Goal: Task Accomplishment & Management: Manage account settings

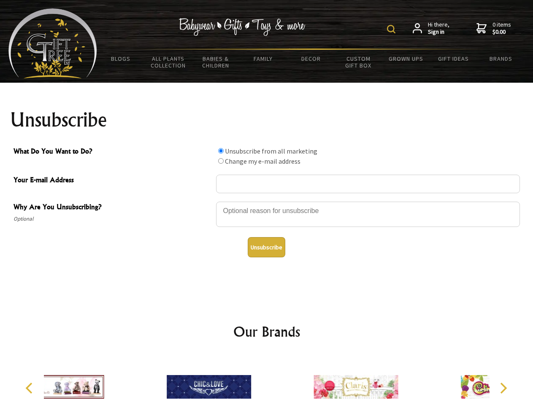
click at [393, 29] on img at bounding box center [391, 29] width 8 height 8
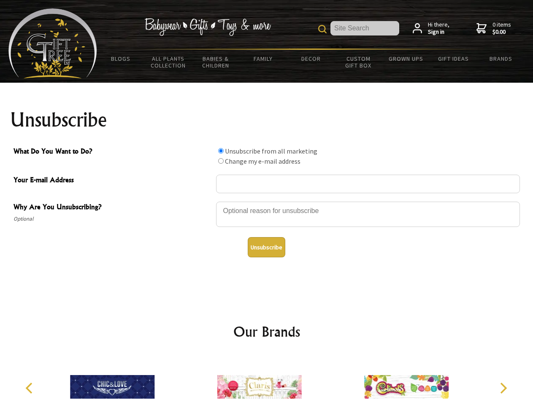
click at [267, 201] on div at bounding box center [368, 216] width 304 height 30
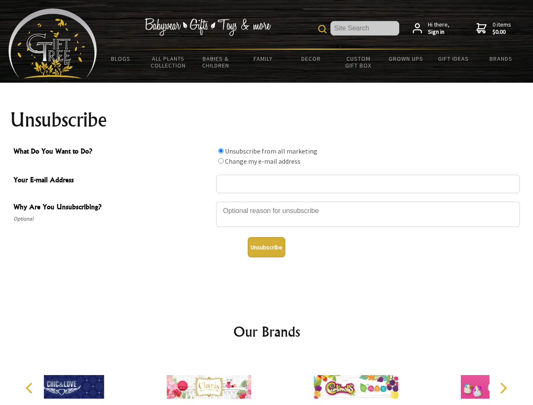
click at [221, 151] on input "What Do You Want to Do?" at bounding box center [220, 150] width 5 height 5
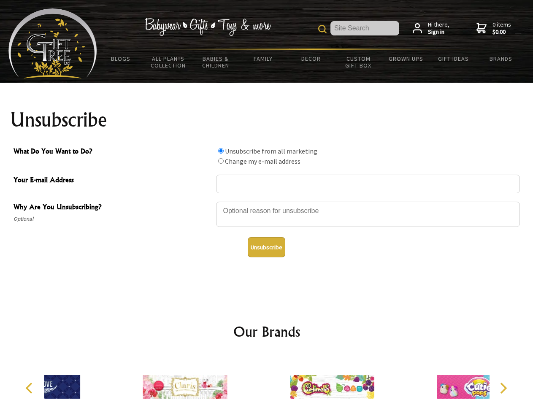
click at [221, 161] on input "What Do You Want to Do?" at bounding box center [220, 160] width 5 height 5
radio input "true"
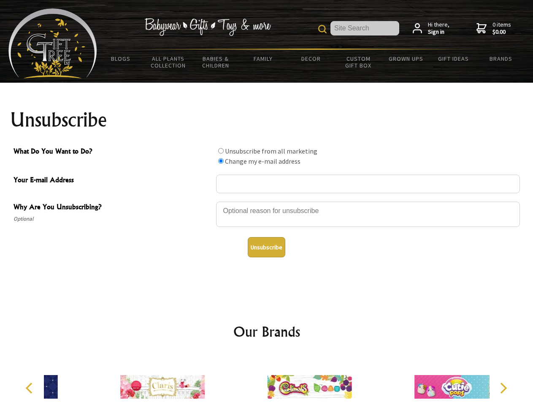
click at [266, 247] on button "Unsubscribe" at bounding box center [267, 247] width 38 height 20
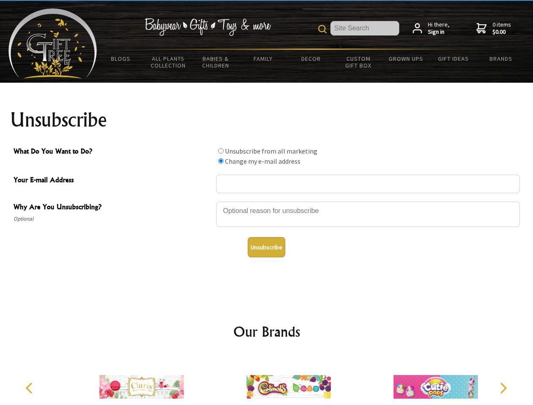
click at [267, 381] on img at bounding box center [289, 387] width 84 height 63
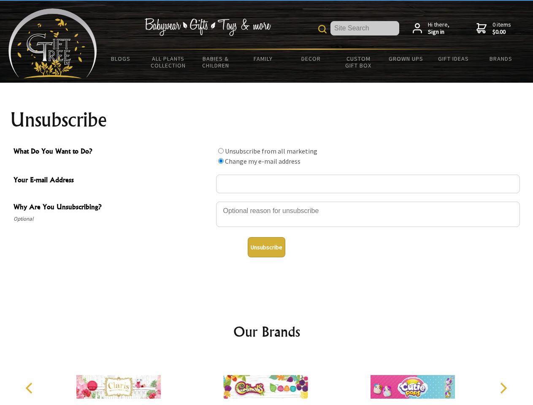
click at [30, 389] on icon "Previous" at bounding box center [29, 388] width 11 height 11
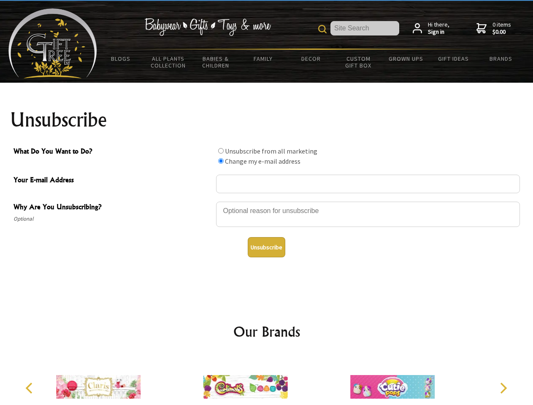
click at [503, 389] on icon "Next" at bounding box center [502, 388] width 11 height 11
